Goal: Task Accomplishment & Management: Use online tool/utility

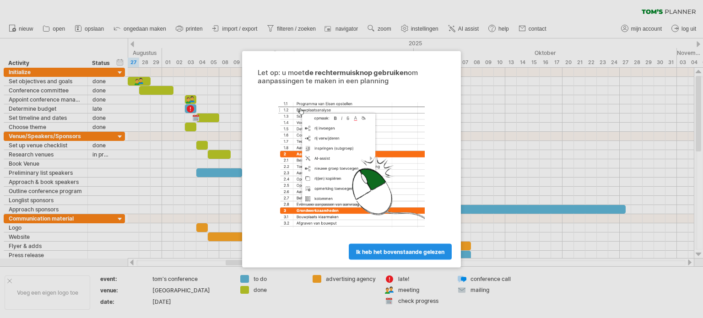
click at [375, 251] on span "ik heb het bovenstaande gelezen" at bounding box center [400, 251] width 88 height 7
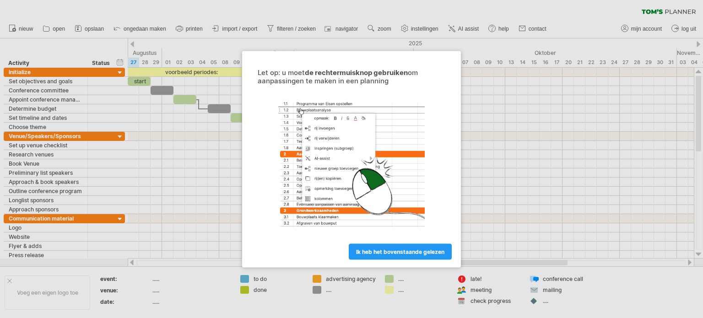
click at [221, 146] on div at bounding box center [351, 159] width 703 height 318
click at [381, 253] on span "ik heb het bovenstaande gelezen" at bounding box center [400, 251] width 88 height 7
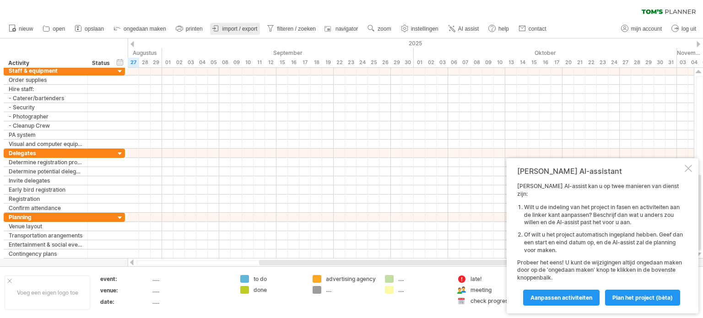
click at [233, 26] on span "import / export" at bounding box center [239, 29] width 35 height 6
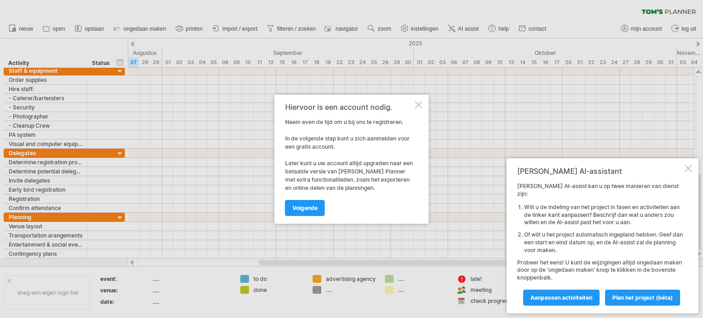
click at [418, 104] on div at bounding box center [418, 104] width 7 height 7
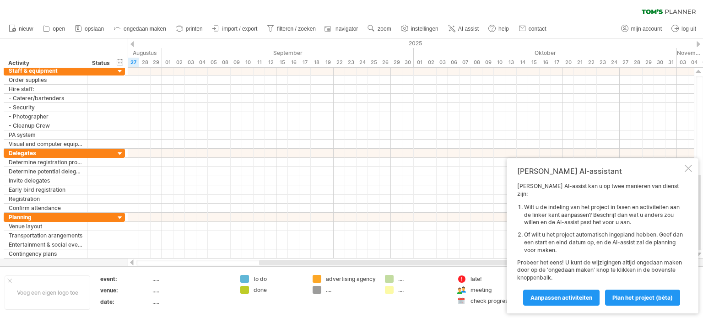
click at [90, 20] on ul "nieuw open" at bounding box center [277, 28] width 546 height 19
click at [95, 31] on span "opslaan" at bounding box center [94, 29] width 19 height 6
